Goal: Communication & Community: Ask a question

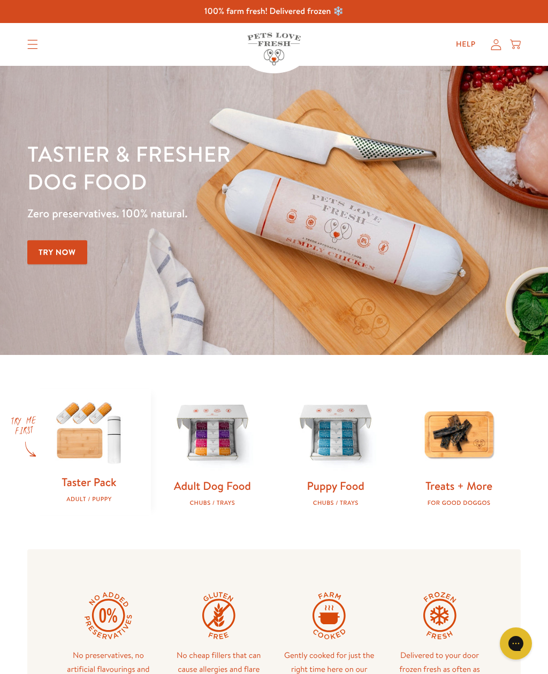
click at [93, 461] on img at bounding box center [88, 432] width 89 height 86
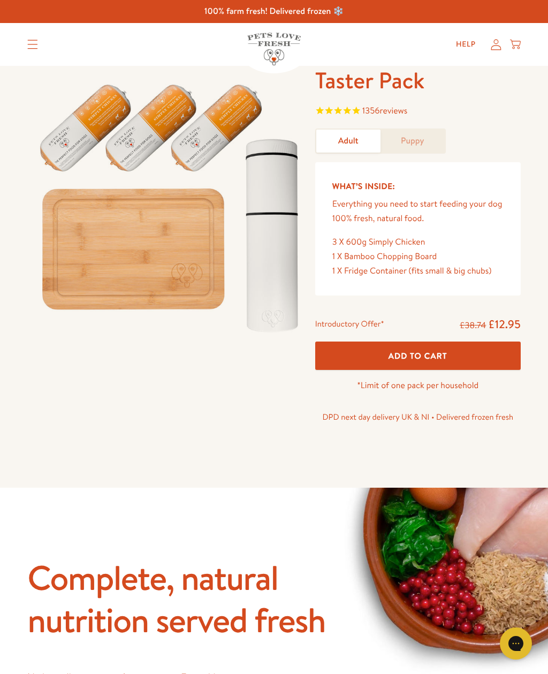
click at [465, 43] on link "Help" at bounding box center [466, 44] width 37 height 21
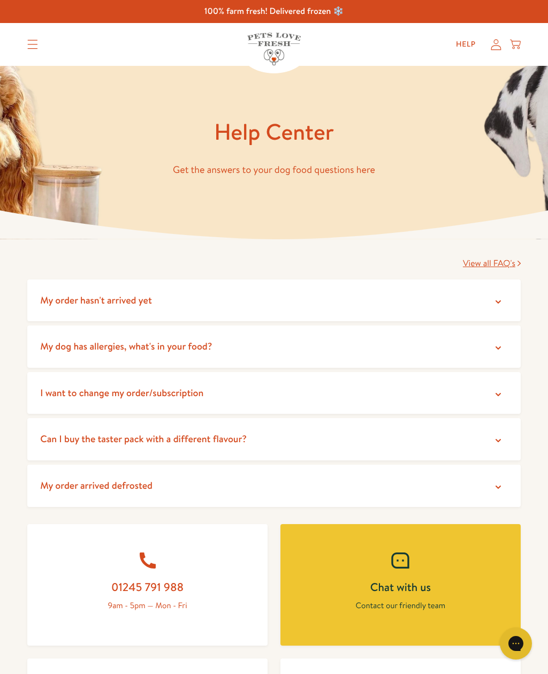
click at [489, 265] on span "View all FAQ's" at bounding box center [489, 263] width 52 height 12
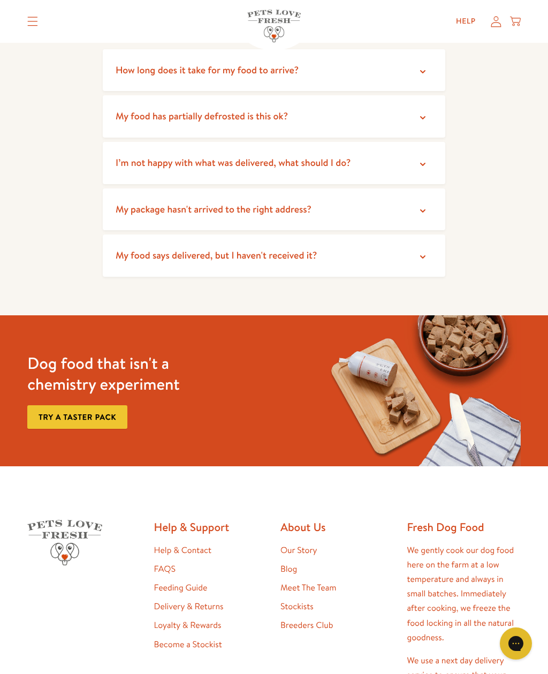
scroll to position [942, 0]
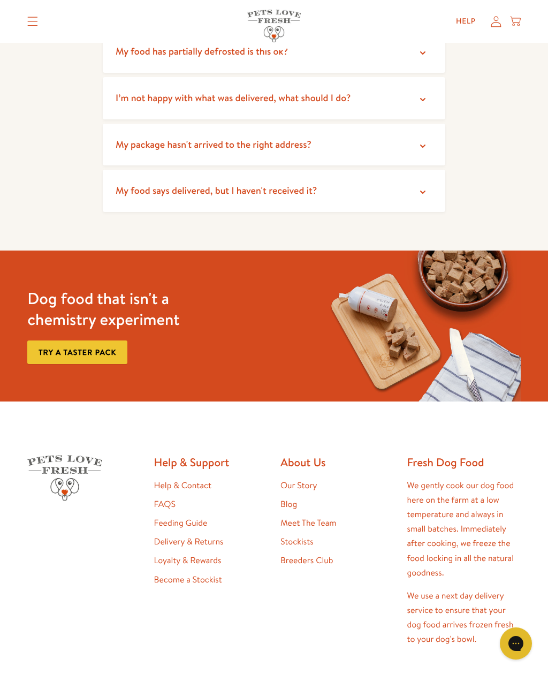
click at [102, 347] on link "Try a taster pack" at bounding box center [77, 352] width 100 height 24
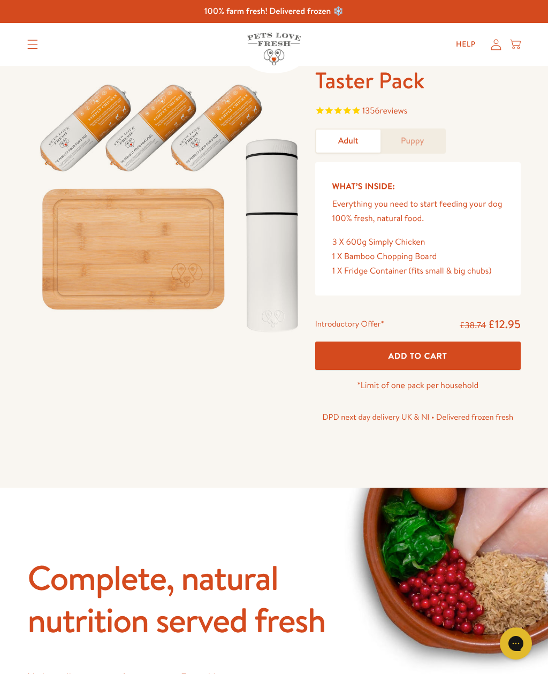
click at [468, 40] on link "Help" at bounding box center [466, 44] width 37 height 21
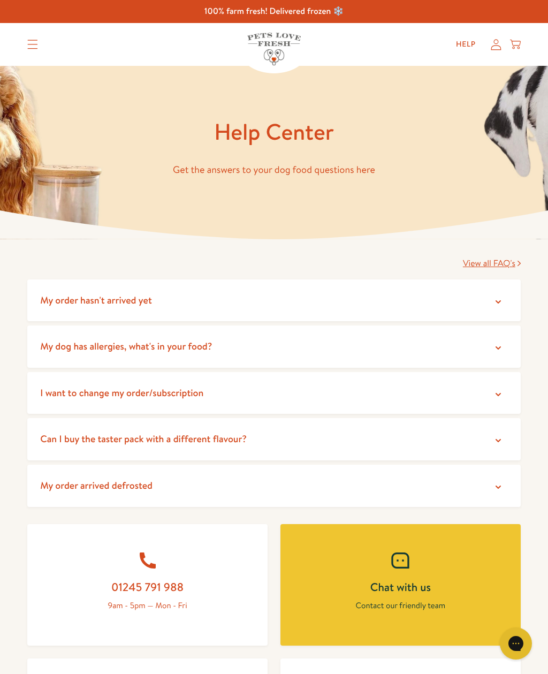
click at [525, 642] on div "Gorgias live chat" at bounding box center [515, 643] width 21 height 21
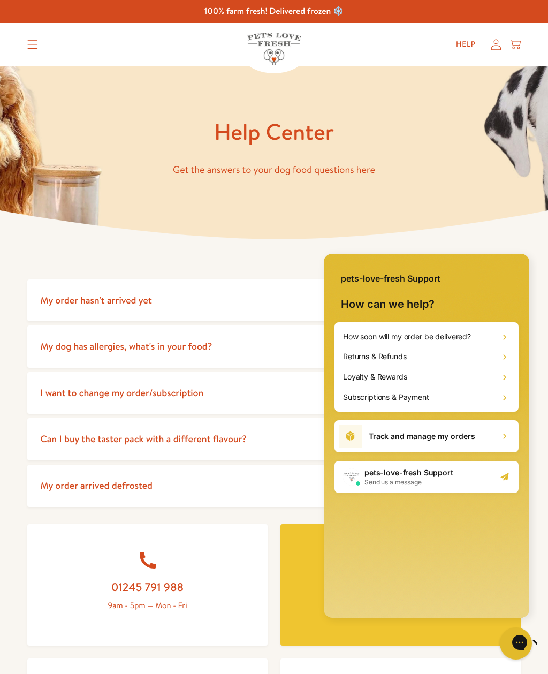
click at [489, 481] on div "pets-love-fresh Support Send us a message" at bounding box center [427, 477] width 184 height 32
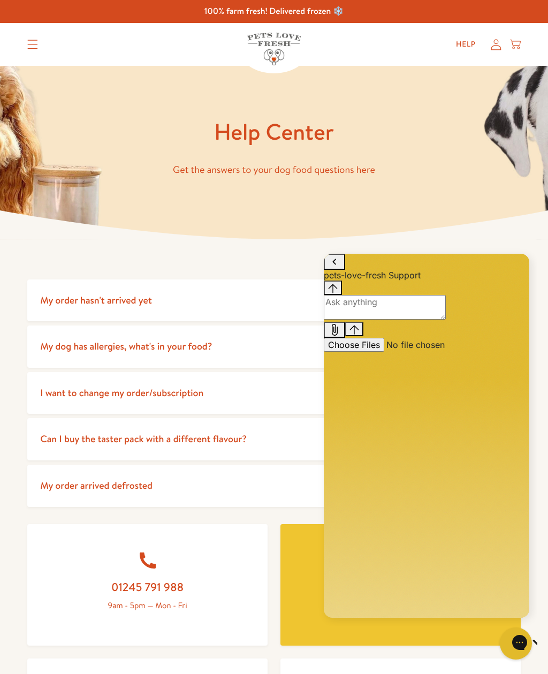
click at [384, 281] on div "Conversation messages" at bounding box center [427, 281] width 206 height 0
click at [397, 320] on textarea "live chat message input" at bounding box center [385, 307] width 122 height 25
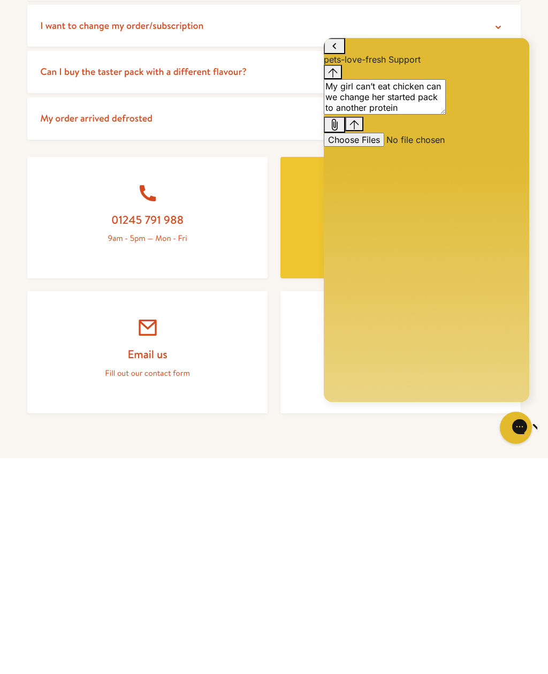
click at [378, 115] on textarea "My girl can’t eat chicken can we change her started pack to another protein" at bounding box center [385, 96] width 122 height 35
click at [446, 115] on textarea "My girl can’t eat chicken can we change her starter pack to another protein" at bounding box center [385, 96] width 122 height 35
type textarea "My girl can’t eat chicken can we change her starter pack to another protein"
click at [359, 130] on div "Send message" at bounding box center [355, 123] width 10 height 11
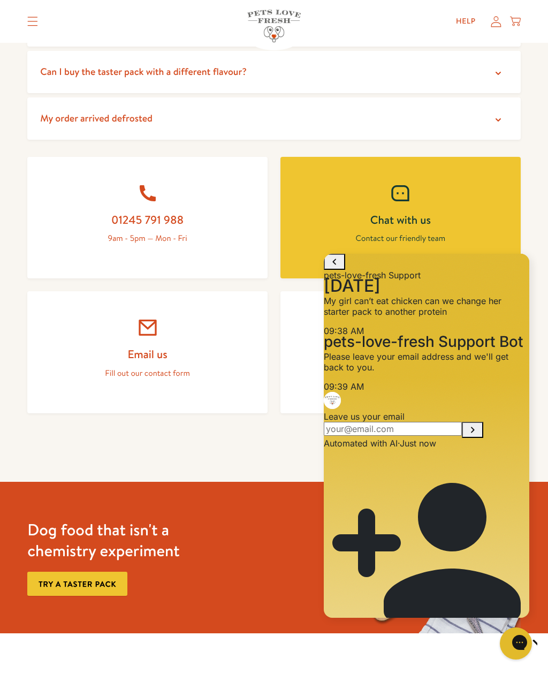
click at [394, 436] on input "Leave us your email" at bounding box center [393, 429] width 138 height 14
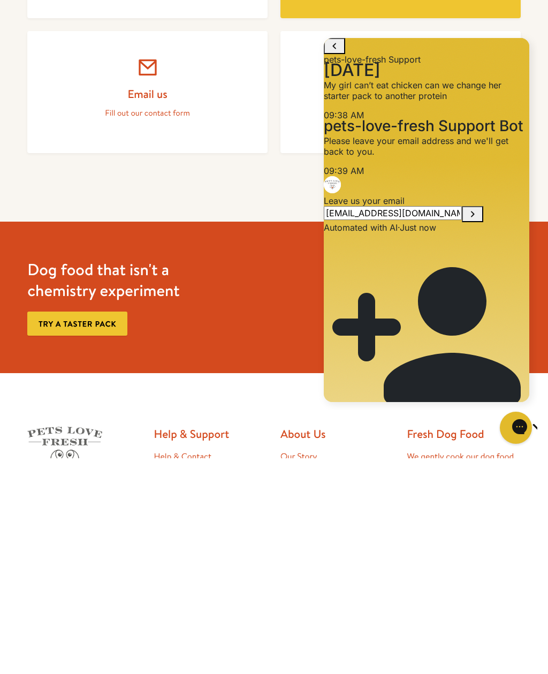
type input "shakeybj@yahoo.co.uk"
click at [476, 221] on icon "Submit Leave us your email" at bounding box center [472, 214] width 13 height 13
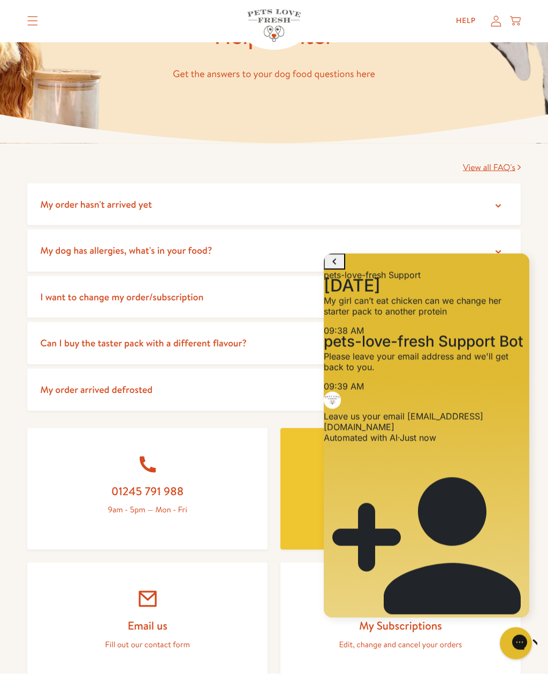
scroll to position [0, 0]
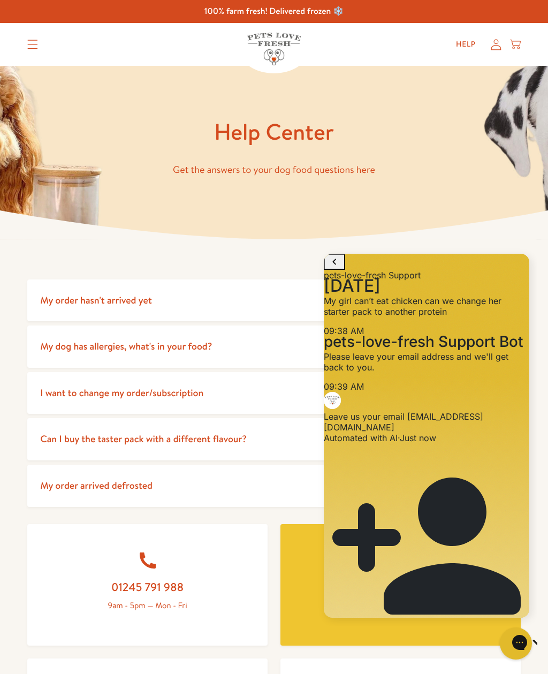
click at [32, 42] on icon "Translation missing: en.sections.header.menu" at bounding box center [32, 45] width 11 height 10
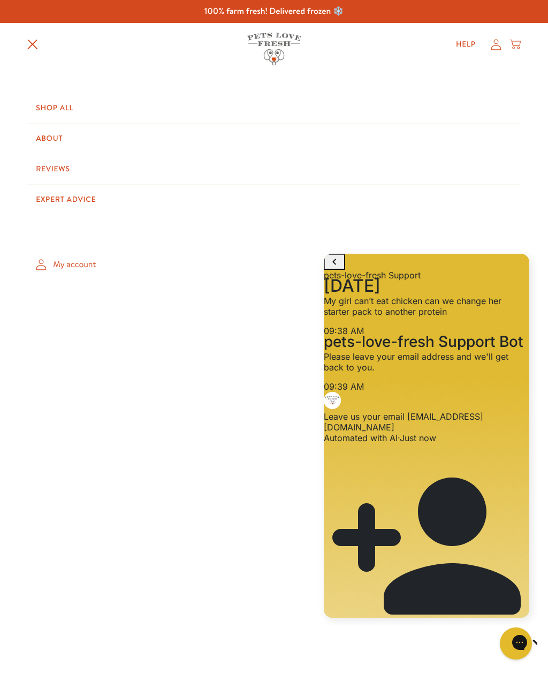
click at [74, 100] on link "Shop All" at bounding box center [274, 108] width 494 height 30
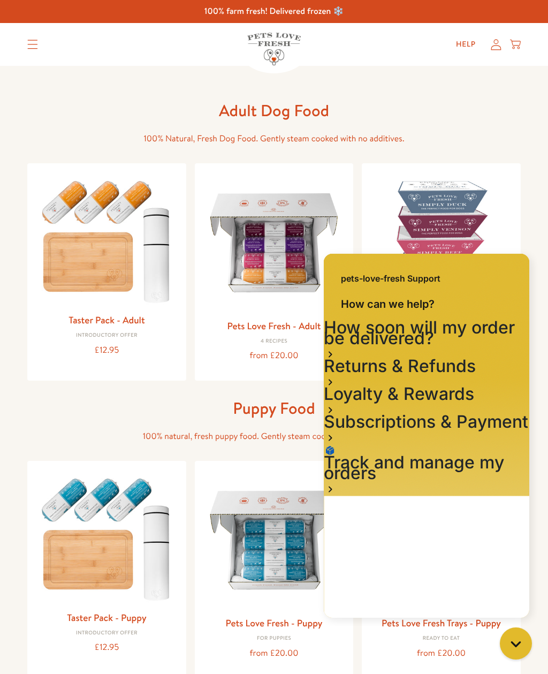
click at [528, 646] on button "Chat with us" at bounding box center [516, 643] width 32 height 32
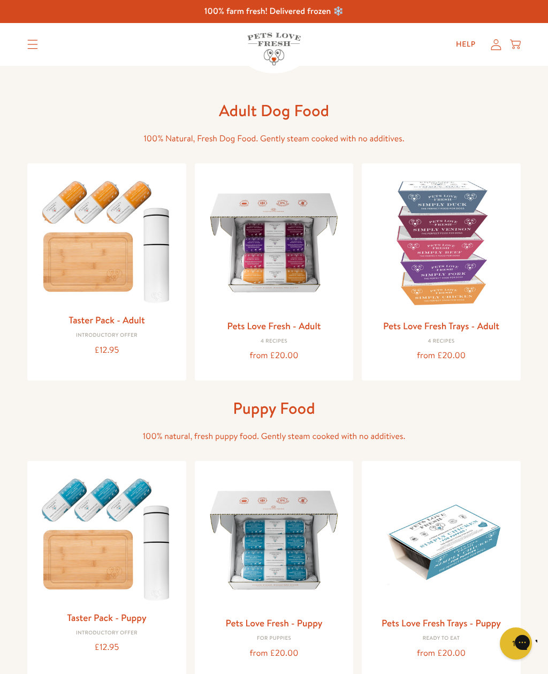
click at [291, 276] on img at bounding box center [274, 243] width 142 height 142
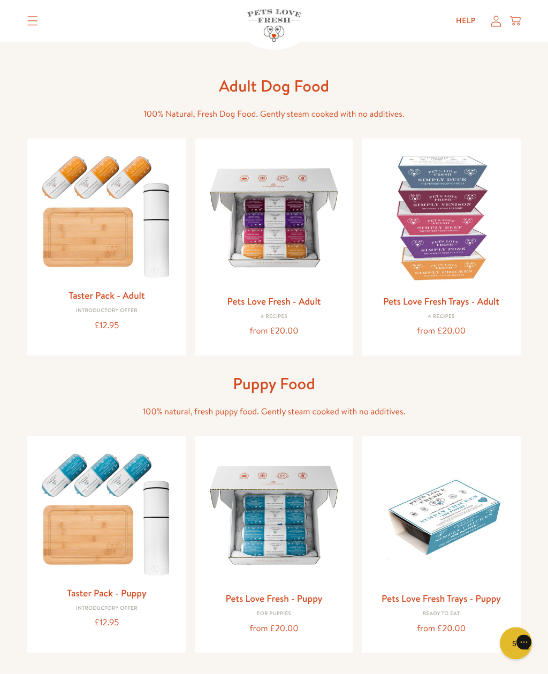
scroll to position [25, 0]
click at [458, 260] on img at bounding box center [441, 218] width 142 height 142
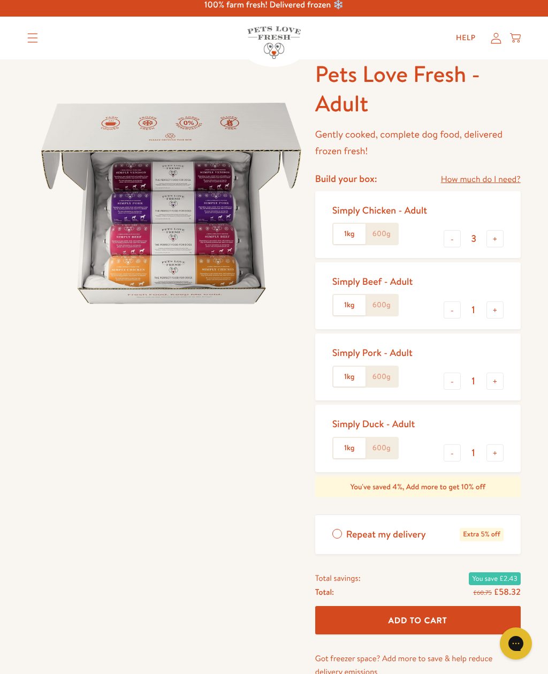
scroll to position [7, 0]
